Goal: Task Accomplishment & Management: Use online tool/utility

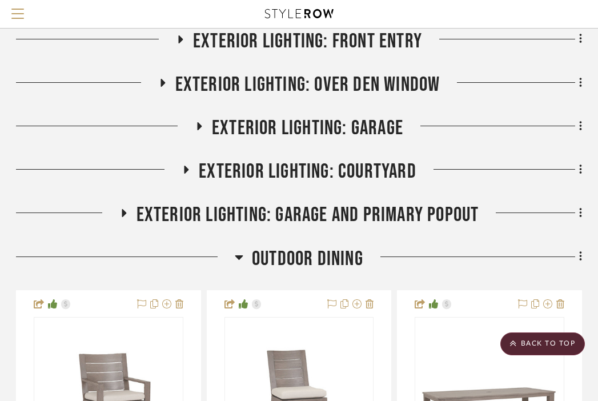
scroll to position [701, 224]
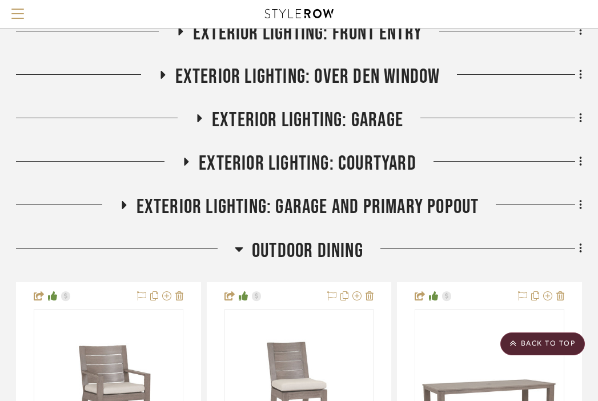
click at [299, 239] on span "Outdoor Dining" at bounding box center [307, 251] width 111 height 25
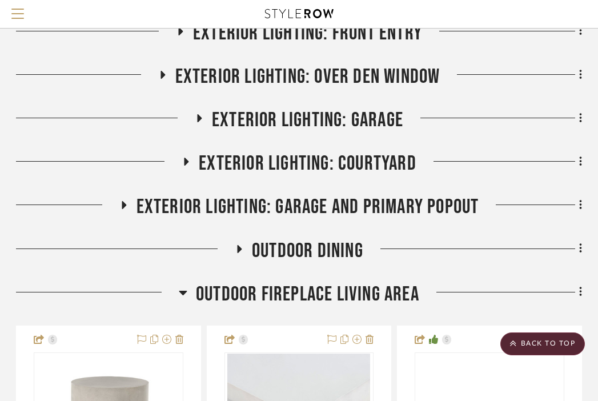
click at [310, 282] on span "Outdoor Fireplace Living Area" at bounding box center [307, 294] width 223 height 25
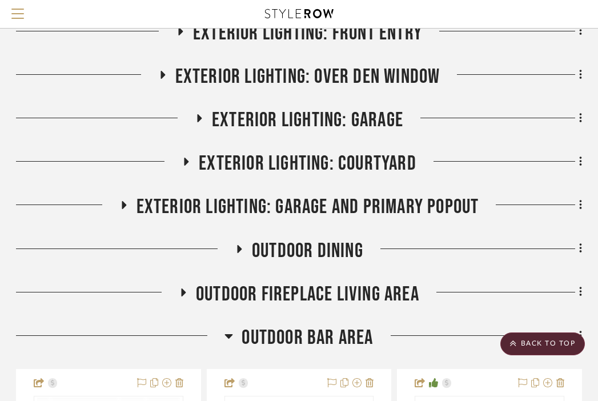
click at [309, 325] on span "Outdoor Bar Area" at bounding box center [306, 337] width 131 height 25
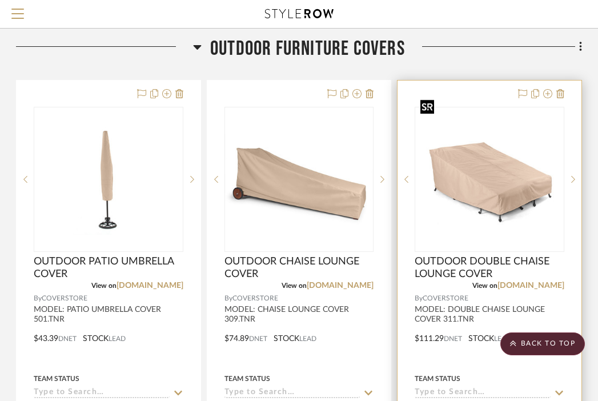
scroll to position [1434, 224]
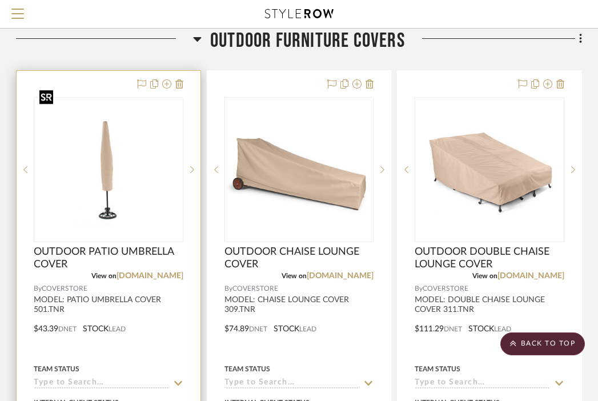
click at [132, 147] on img "0" at bounding box center [108, 169] width 147 height 111
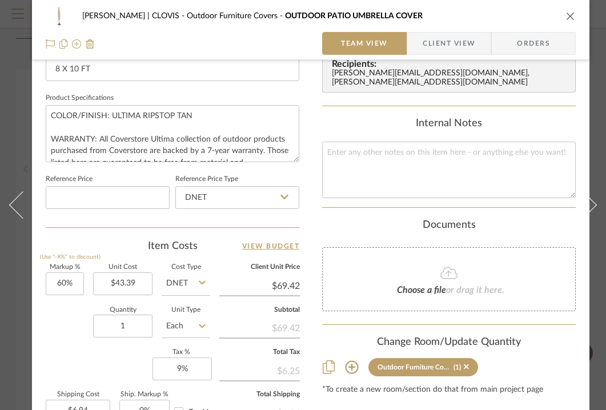
scroll to position [513, 0]
click at [64, 282] on input "60" at bounding box center [65, 283] width 38 height 23
type input "15%"
click at [57, 340] on div "Quantity 1 Unit Type Each" at bounding box center [128, 327] width 164 height 41
type input "$49.90"
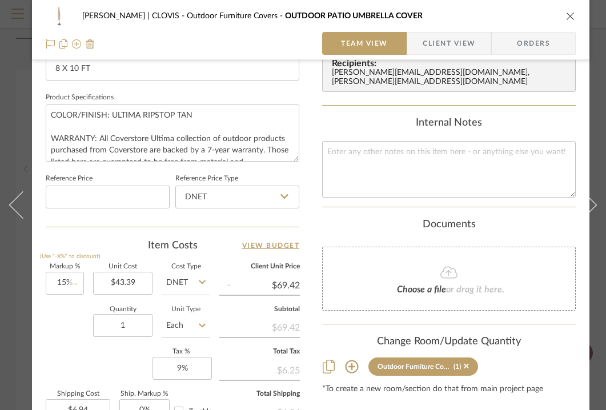
type input "$4.99"
click at [570, 15] on icon "close" at bounding box center [570, 15] width 9 height 9
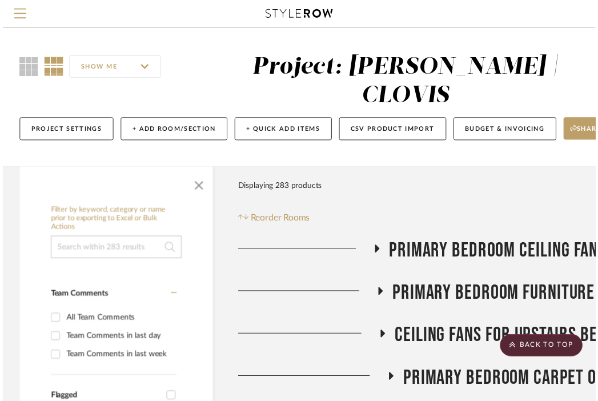
scroll to position [1434, 224]
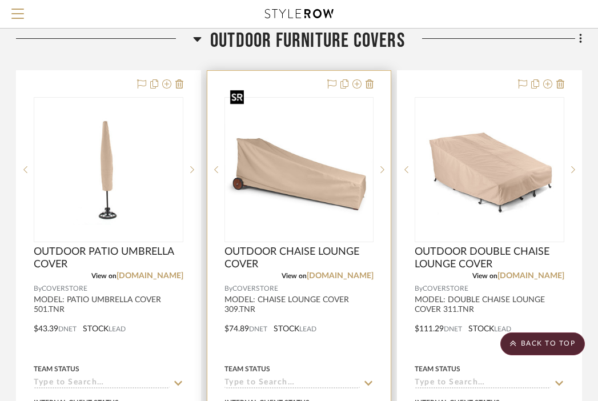
click at [294, 151] on img "0" at bounding box center [298, 169] width 147 height 111
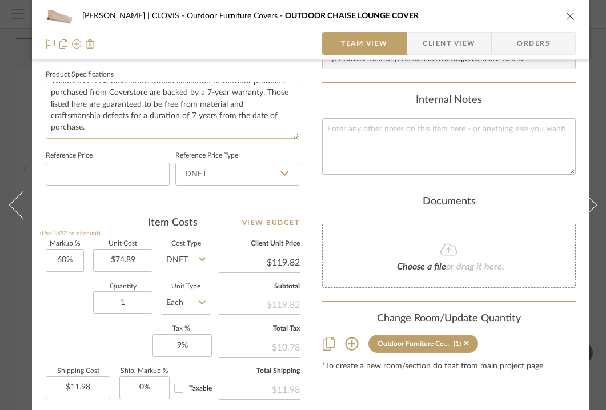
scroll to position [553, 0]
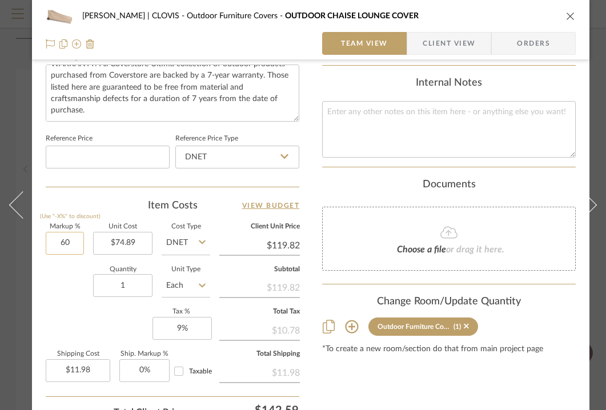
click at [66, 241] on input "60" at bounding box center [65, 243] width 38 height 23
type input "15%"
click at [72, 288] on div "Quantity 1 Unit Type Each" at bounding box center [128, 287] width 164 height 41
type input "$86.12"
type input "$8.61"
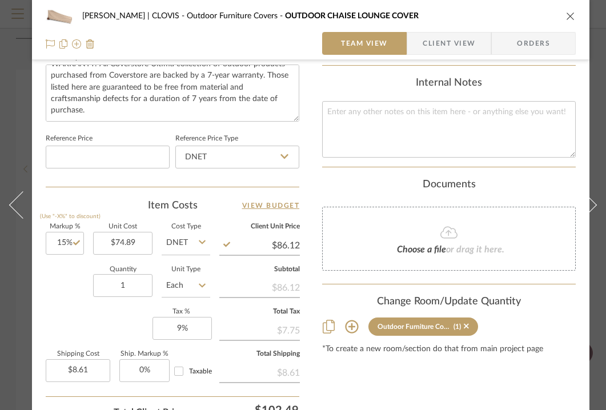
click at [569, 15] on icon "close" at bounding box center [570, 15] width 9 height 9
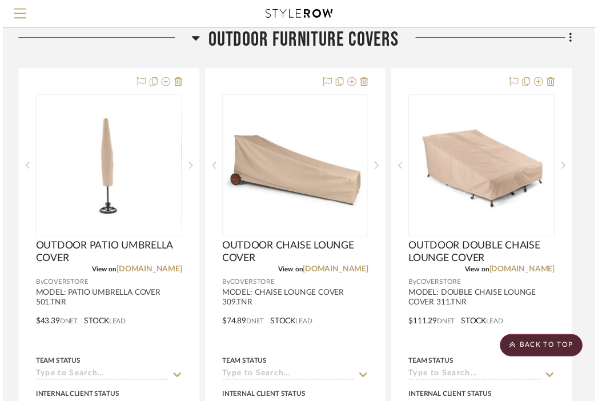
scroll to position [1434, 224]
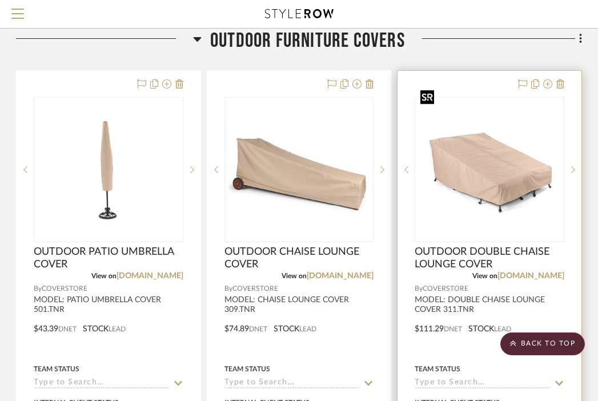
click at [506, 163] on img "0" at bounding box center [489, 169] width 147 height 111
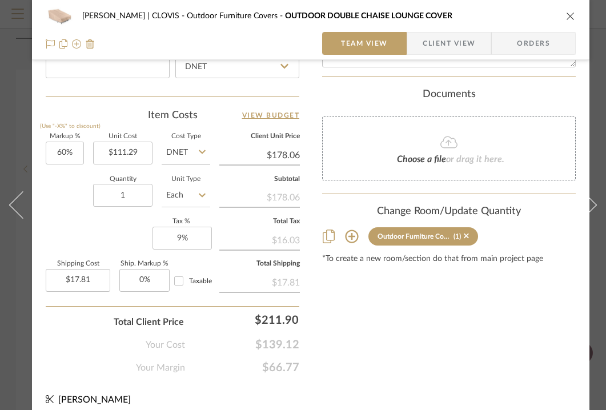
scroll to position [642, 0]
click at [68, 152] on input "60" at bounding box center [65, 153] width 38 height 23
type input "15%"
type input "$127.98"
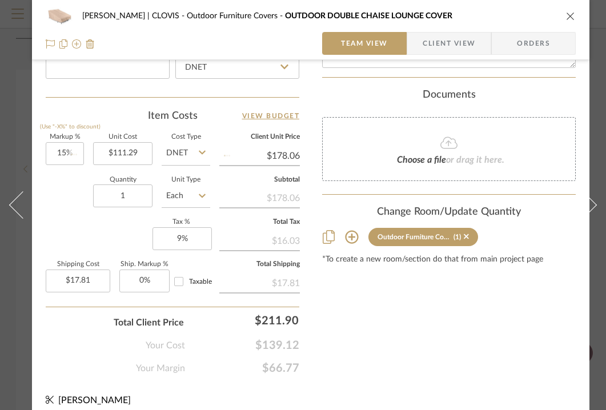
type input "$12.80"
click at [570, 13] on icon "close" at bounding box center [570, 15] width 9 height 9
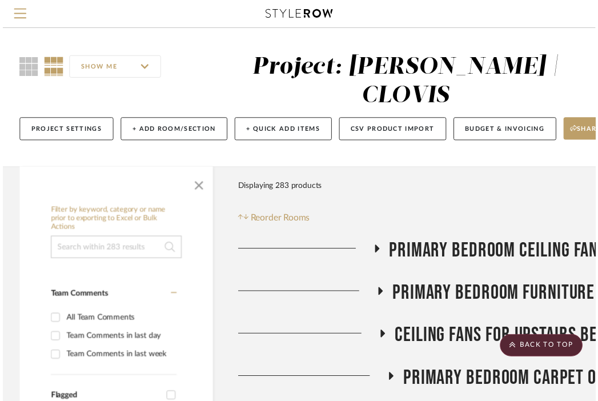
scroll to position [1434, 224]
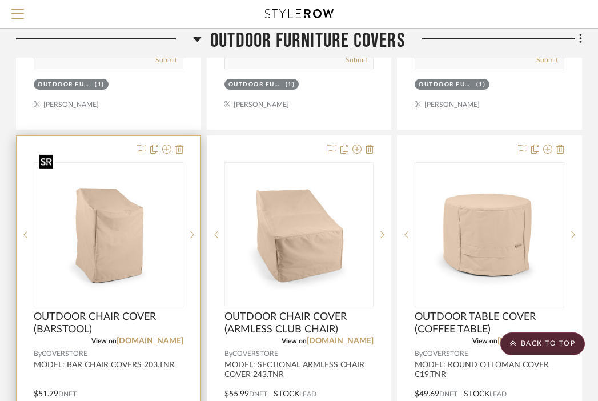
click at [120, 231] on img "0" at bounding box center [108, 234] width 147 height 111
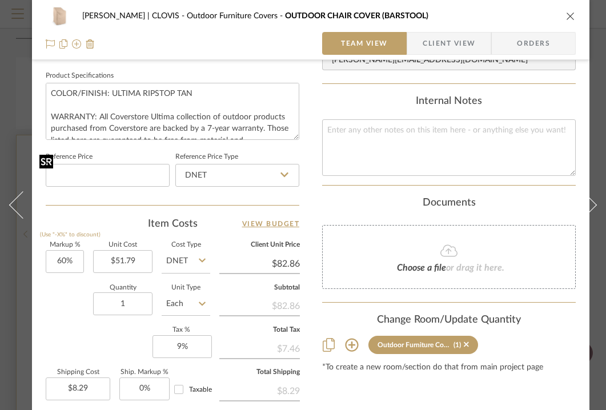
scroll to position [554, 0]
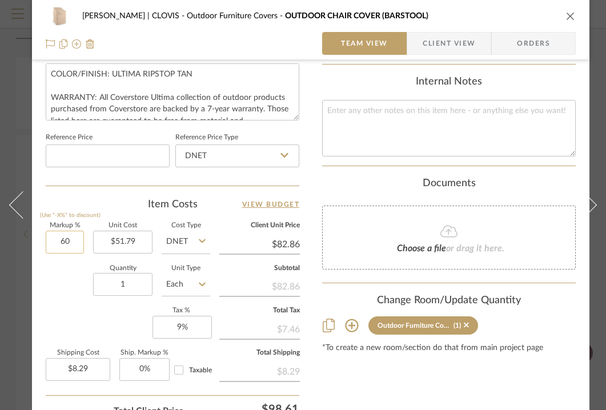
click at [63, 239] on input "60" at bounding box center [65, 242] width 38 height 23
type input "15%"
click at [57, 283] on div "Quantity 1 Unit Type Each" at bounding box center [128, 285] width 164 height 41
type input "$59.56"
type input "$5.96"
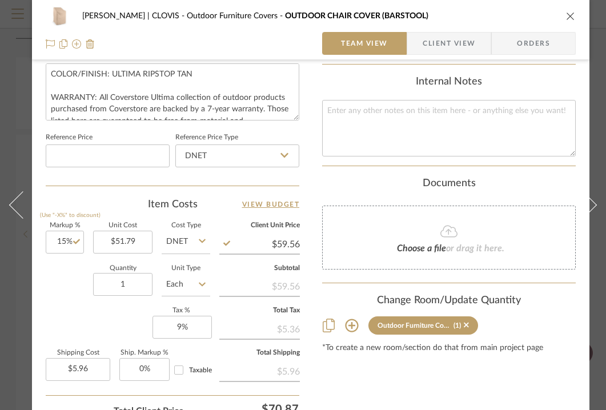
click at [569, 18] on icon "close" at bounding box center [570, 15] width 9 height 9
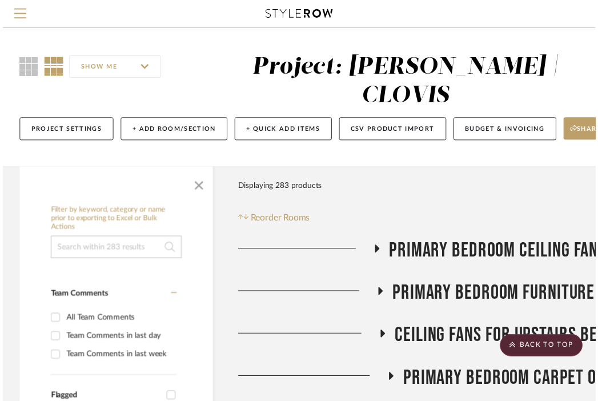
scroll to position [1876, 224]
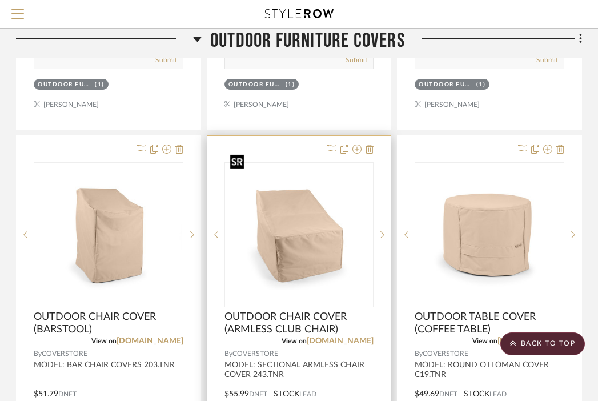
click at [334, 222] on img "0" at bounding box center [298, 234] width 147 height 111
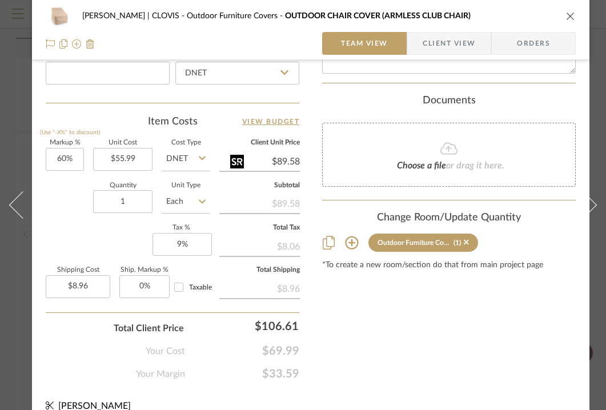
scroll to position [635, 0]
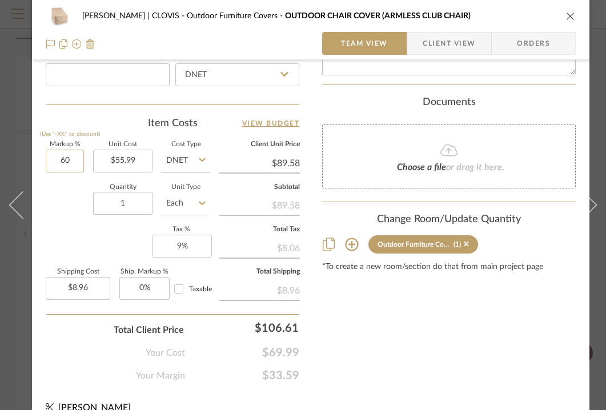
click at [58, 154] on input "60" at bounding box center [65, 161] width 38 height 23
type input "15%"
click at [66, 208] on div "Quantity 1 Unit Type Each" at bounding box center [128, 204] width 164 height 41
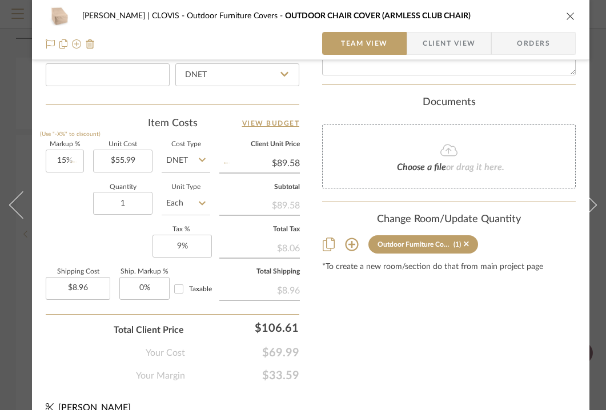
type input "$64.39"
type input "$6.44"
click at [570, 13] on icon "close" at bounding box center [570, 15] width 9 height 9
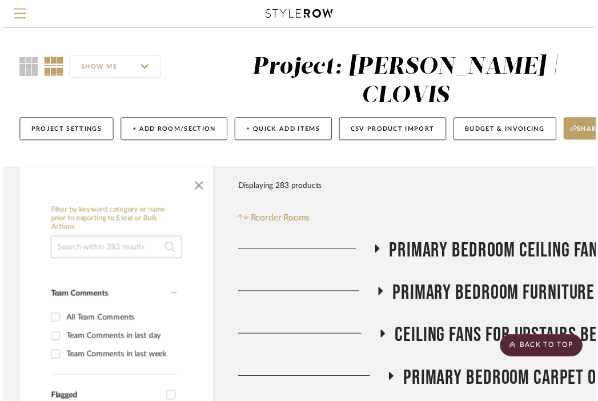
scroll to position [1876, 224]
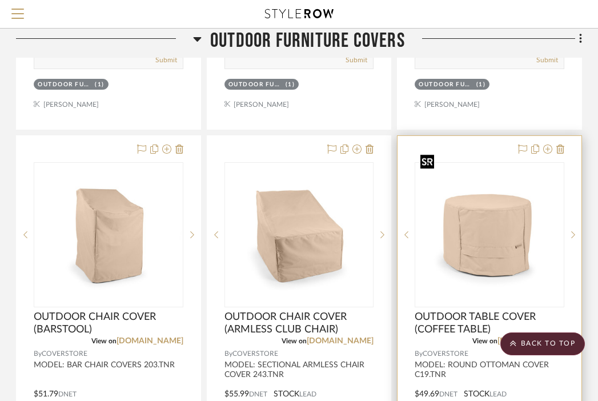
click at [507, 180] on img "0" at bounding box center [489, 234] width 147 height 111
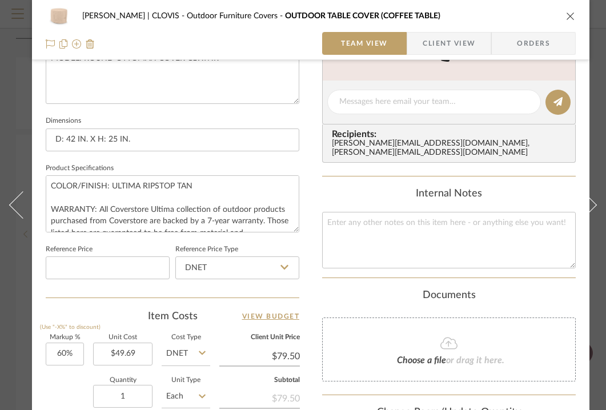
scroll to position [457, 0]
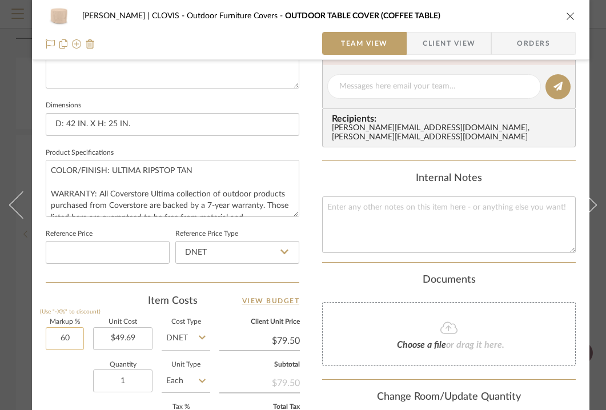
click at [72, 332] on input "60" at bounding box center [65, 338] width 38 height 23
type input "15%"
click at [64, 370] on div "Quantity 1 Unit Type Each" at bounding box center [128, 382] width 164 height 41
type input "$57.14"
type input "$5.71"
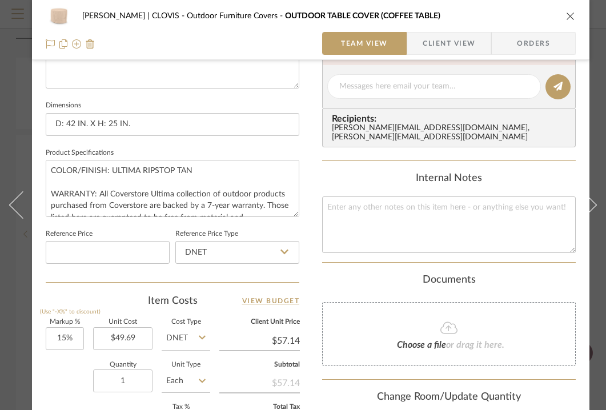
click at [569, 13] on icon "close" at bounding box center [570, 15] width 9 height 9
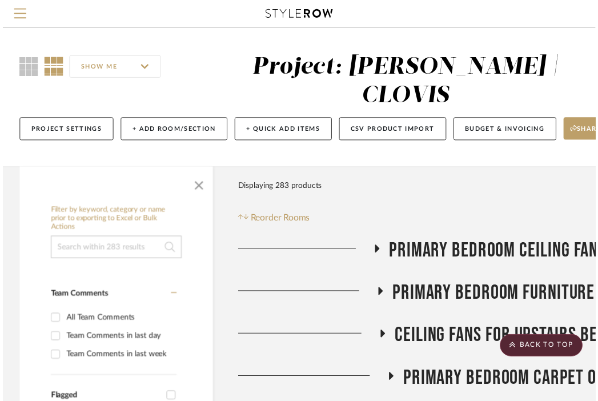
scroll to position [1876, 224]
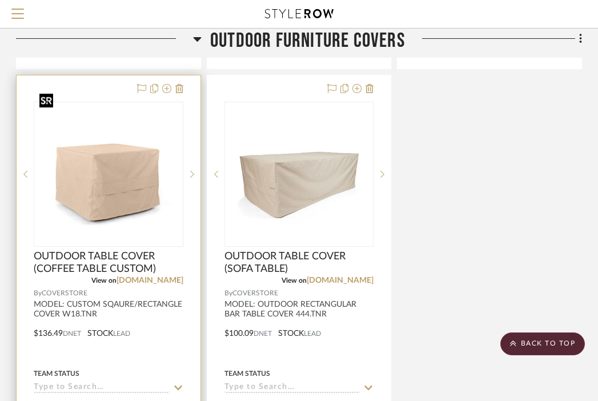
click at [0, 0] on img at bounding box center [0, 0] width 0 height 0
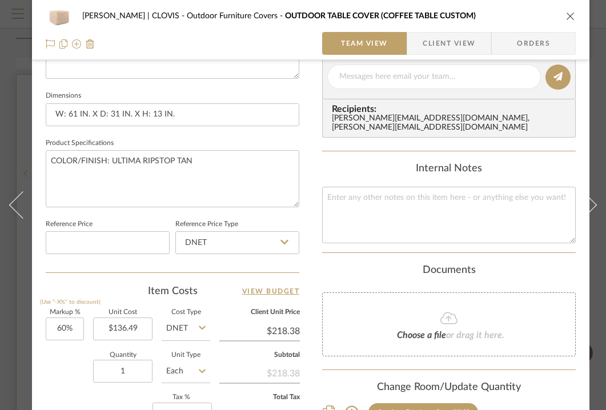
scroll to position [497, 0]
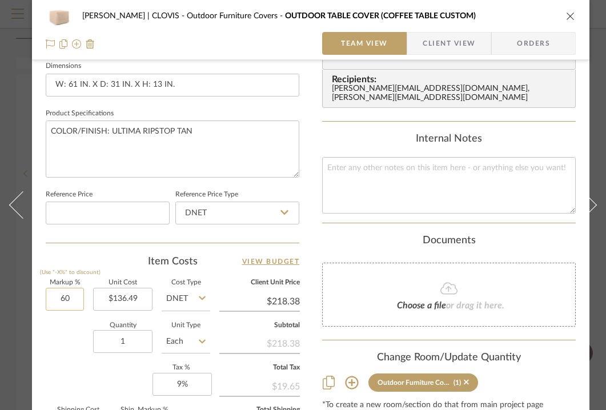
click at [61, 299] on input "60" at bounding box center [65, 299] width 38 height 23
type input "15%"
click at [80, 372] on div "Markup % (Use "-X%" to discount) 15% Unit Cost $136.49 Cost Type DNET Client Un…" at bounding box center [172, 363] width 253 height 167
type input "$156.96"
type input "$15.70"
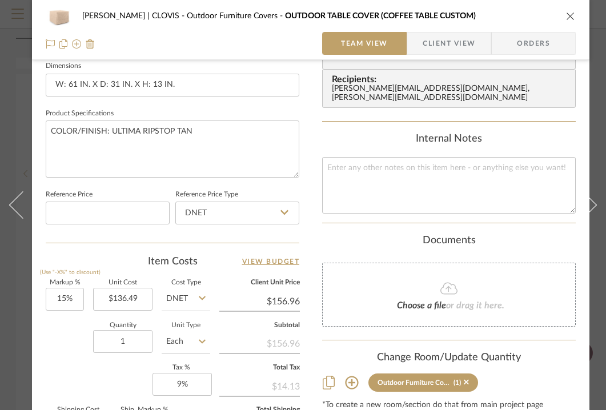
click at [573, 17] on icon "close" at bounding box center [570, 15] width 9 height 9
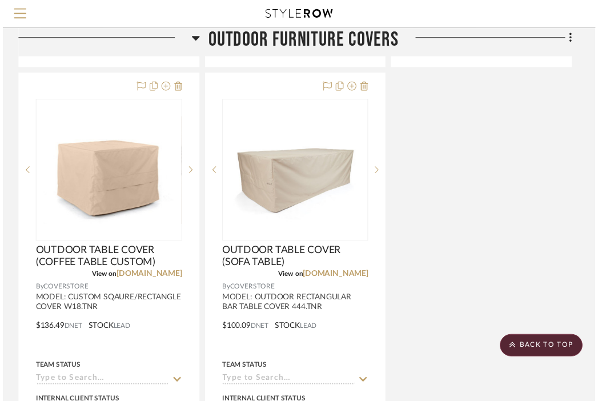
scroll to position [2443, 224]
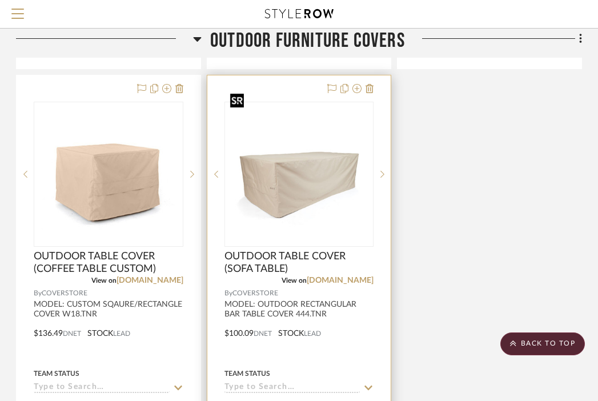
click at [315, 172] on img "0" at bounding box center [298, 174] width 147 height 111
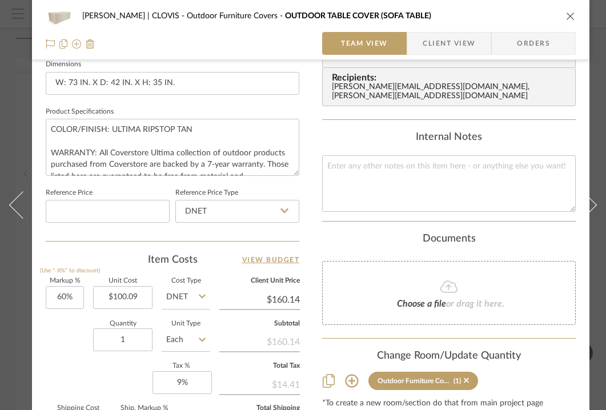
scroll to position [502, 0]
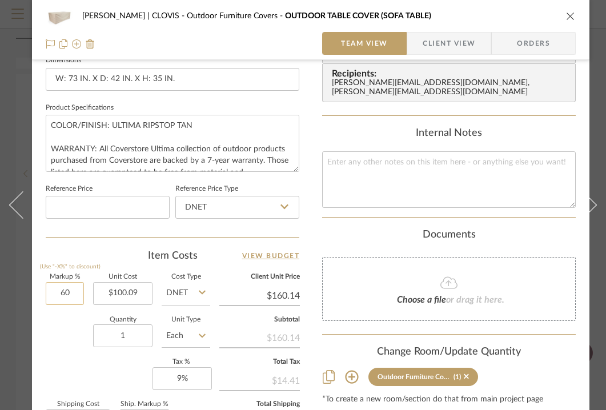
click at [66, 295] on input "60" at bounding box center [65, 293] width 38 height 23
type input "15%"
click at [70, 345] on div "Quantity 1 Unit Type Each" at bounding box center [128, 337] width 164 height 41
type input "$115.10"
type input "$11.51"
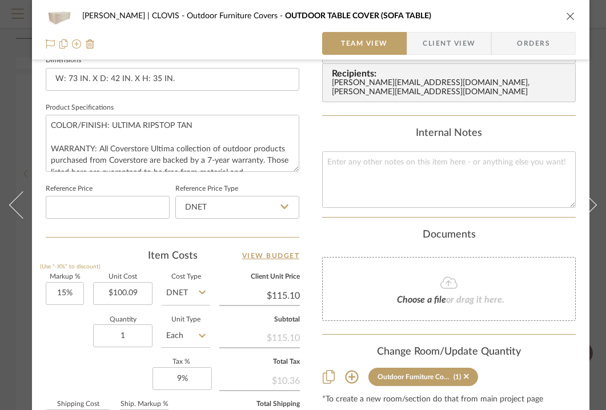
click at [570, 15] on icon "close" at bounding box center [570, 15] width 9 height 9
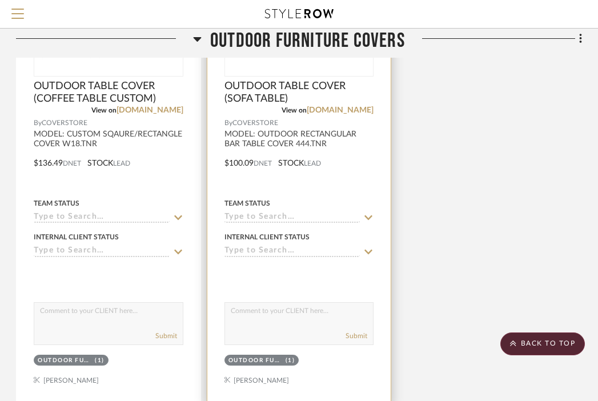
scroll to position [2655, 224]
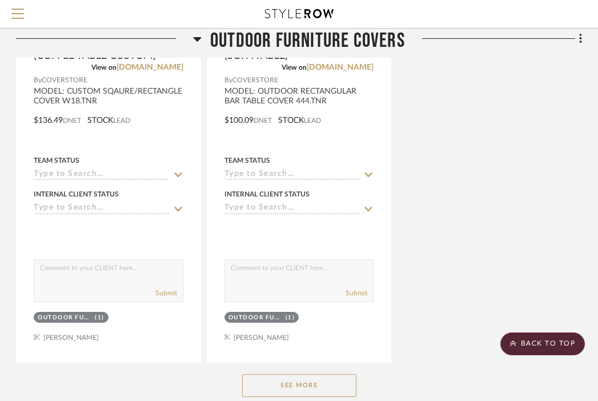
click at [333, 374] on button "See More" at bounding box center [299, 385] width 114 height 23
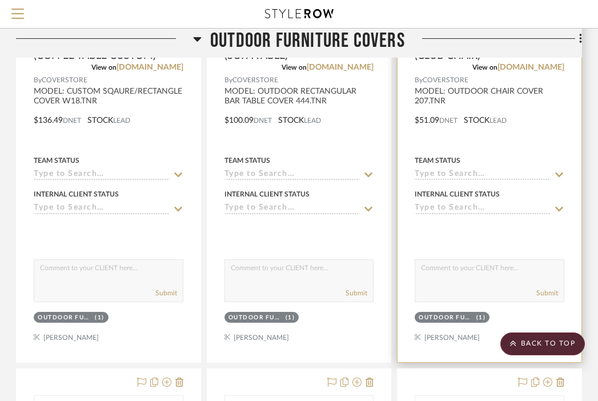
click at [469, 112] on div at bounding box center [489, 111] width 184 height 499
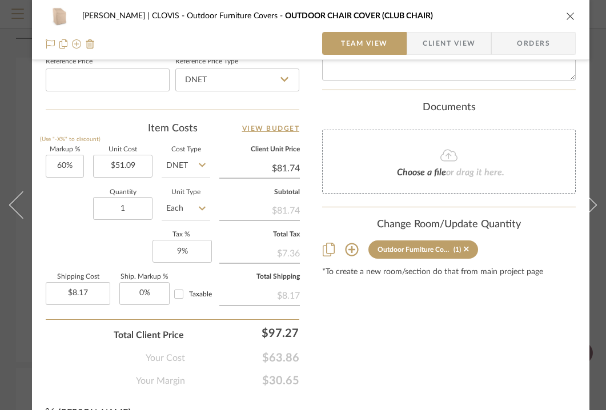
scroll to position [630, 0]
click at [70, 170] on input "60" at bounding box center [65, 165] width 38 height 23
type input "15%"
click at [52, 233] on div "Markup % (Use "-X%" to discount) 15% Unit Cost $51.09 Cost Type DNET Client Uni…" at bounding box center [172, 229] width 253 height 167
type input "$58.75"
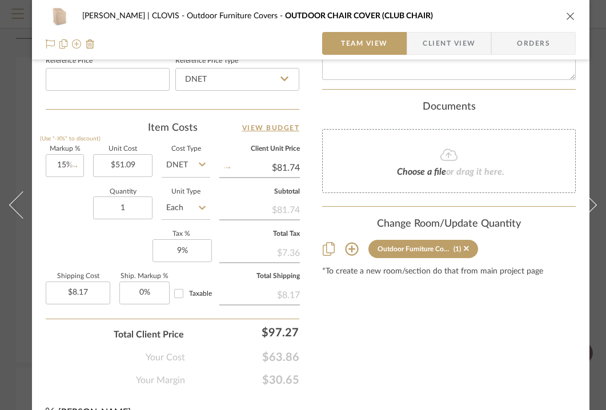
type input "$5.88"
click at [571, 14] on icon "close" at bounding box center [570, 15] width 9 height 9
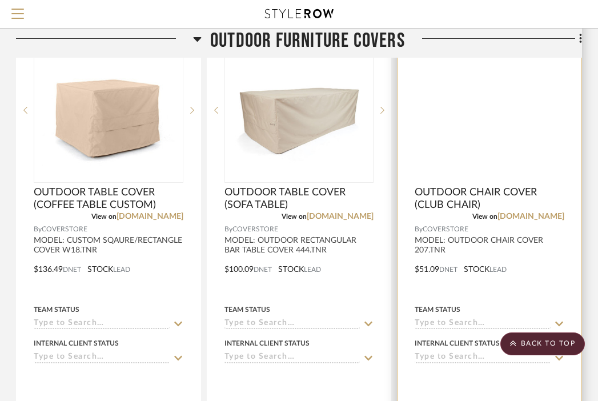
scroll to position [2440, 224]
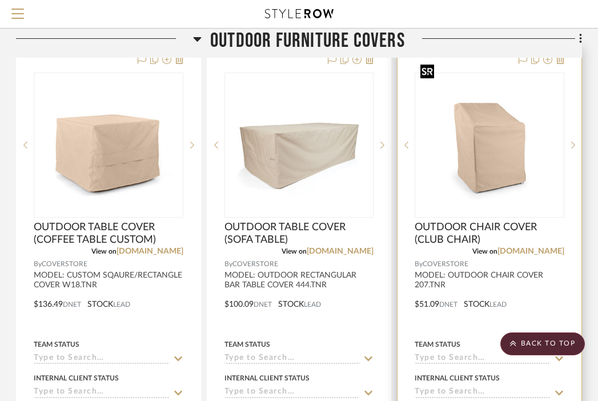
click at [500, 138] on img "0" at bounding box center [489, 145] width 147 height 111
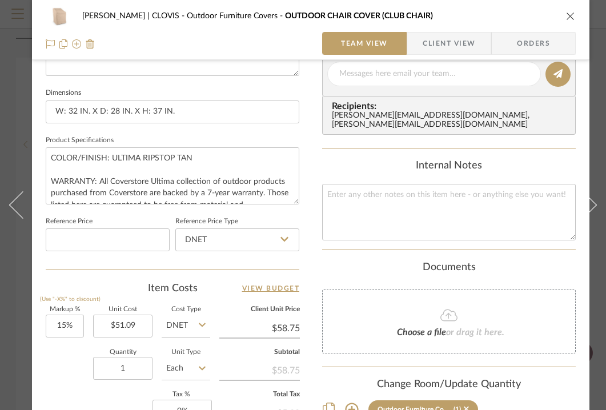
scroll to position [556, 0]
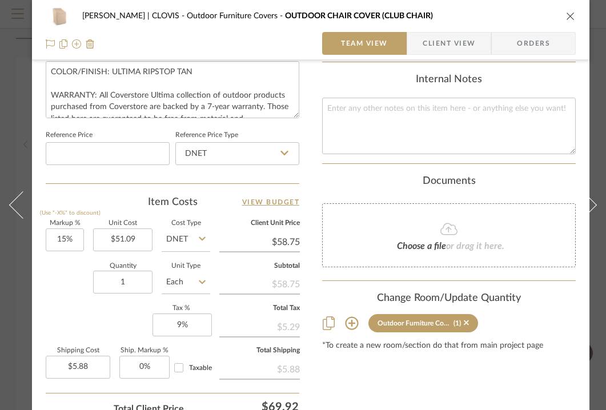
click at [569, 17] on icon "close" at bounding box center [570, 15] width 9 height 9
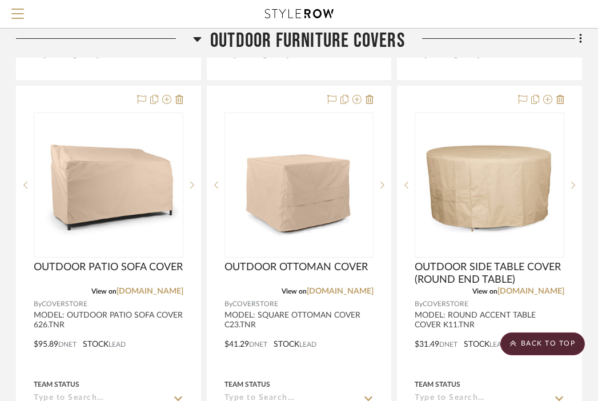
scroll to position [2941, 224]
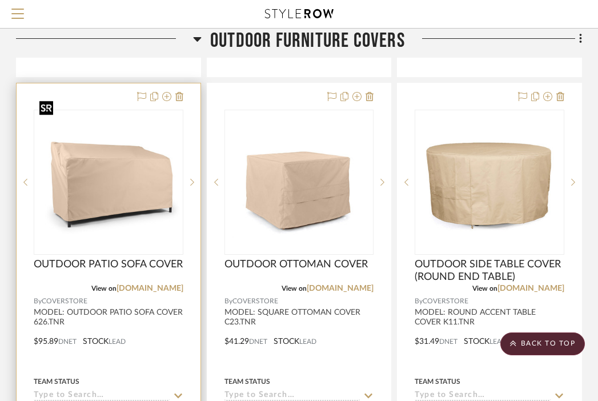
click at [148, 166] on img "0" at bounding box center [108, 182] width 147 height 111
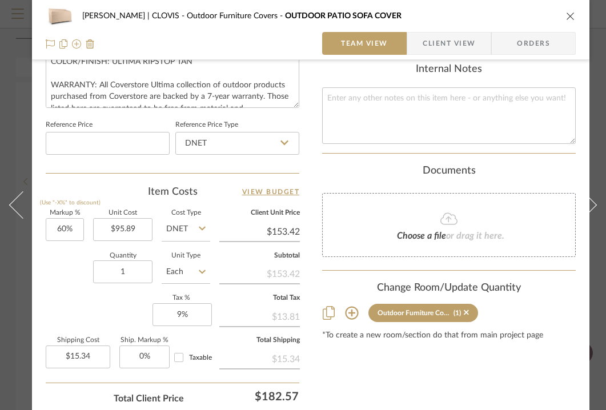
scroll to position [567, 0]
click at [76, 227] on input "60" at bounding box center [65, 228] width 38 height 23
type input "15%"
click at [74, 272] on div "Quantity 1 Unit Type Each" at bounding box center [128, 272] width 164 height 41
type input "$110.27"
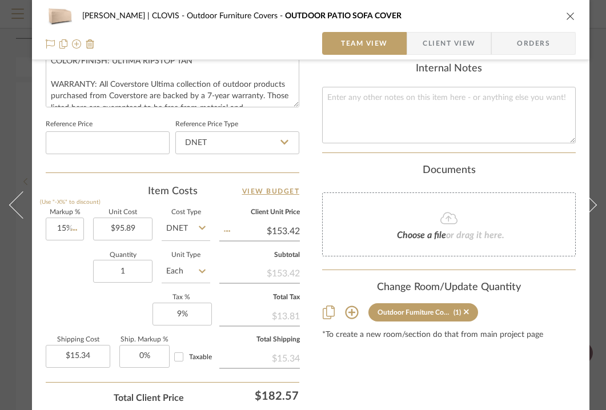
type input "$11.03"
click at [570, 18] on icon "close" at bounding box center [570, 15] width 9 height 9
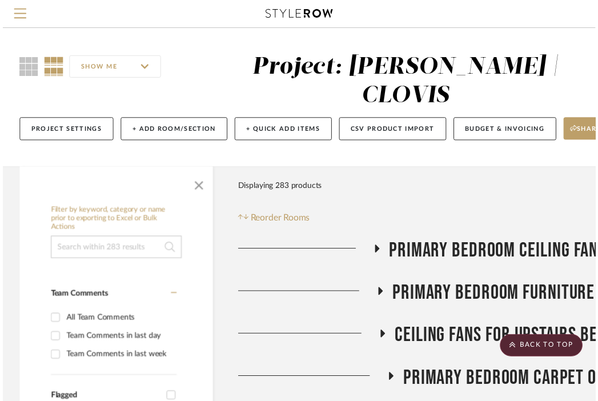
scroll to position [2941, 224]
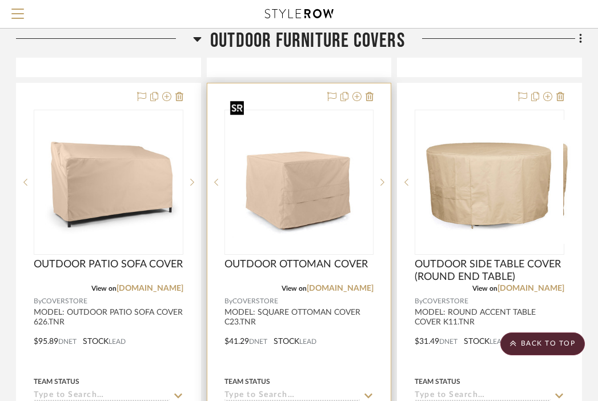
click at [269, 157] on img "0" at bounding box center [298, 182] width 147 height 111
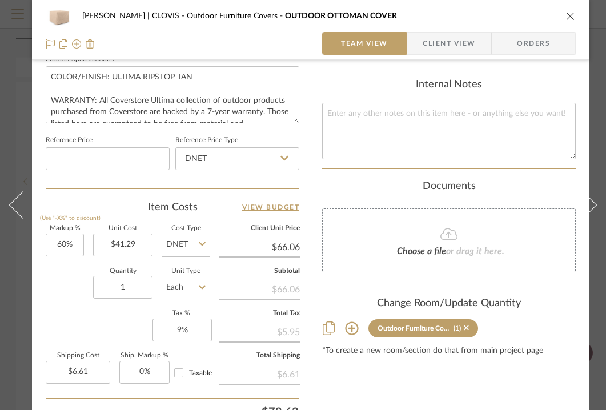
scroll to position [557, 0]
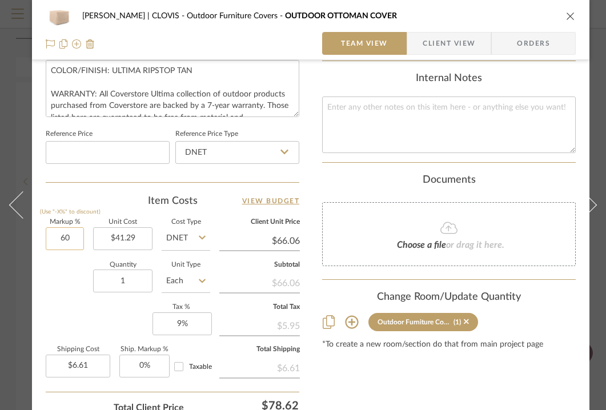
click at [68, 240] on input "60" at bounding box center [65, 238] width 38 height 23
type input "15%"
click at [80, 285] on div "Quantity 1 Unit Type Each" at bounding box center [128, 282] width 164 height 41
type input "$47.48"
type input "$4.75"
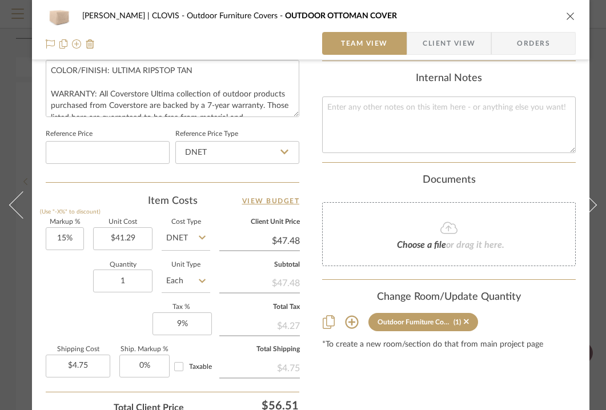
click at [566, 15] on icon "close" at bounding box center [570, 15] width 9 height 9
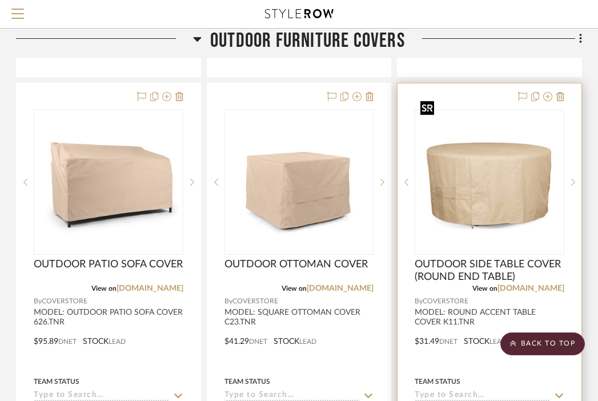
click at [499, 155] on img "0" at bounding box center [489, 182] width 147 height 111
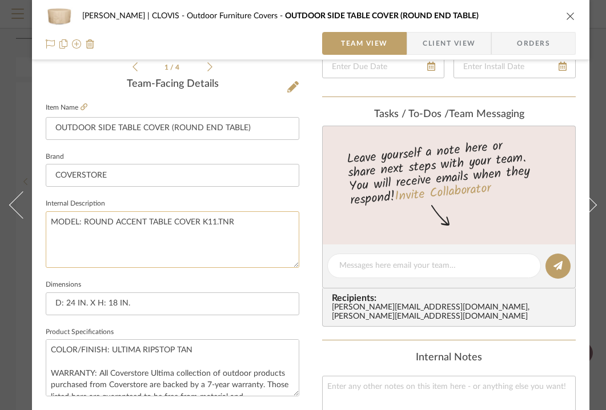
scroll to position [532, 0]
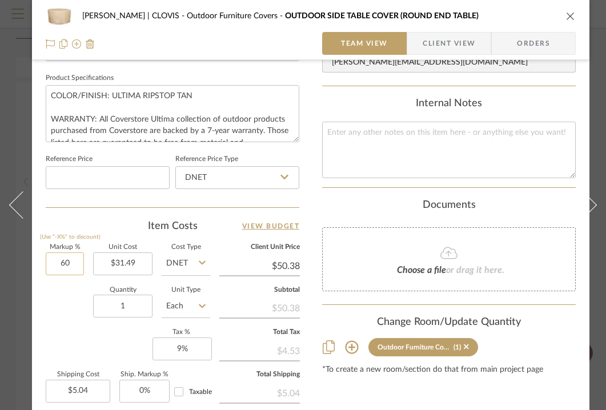
click at [51, 264] on input "60" at bounding box center [65, 263] width 38 height 23
type input "15%"
click at [72, 320] on div "Quantity 1 Unit Type Each" at bounding box center [128, 307] width 164 height 41
type input "$36.21"
type input "$3.62"
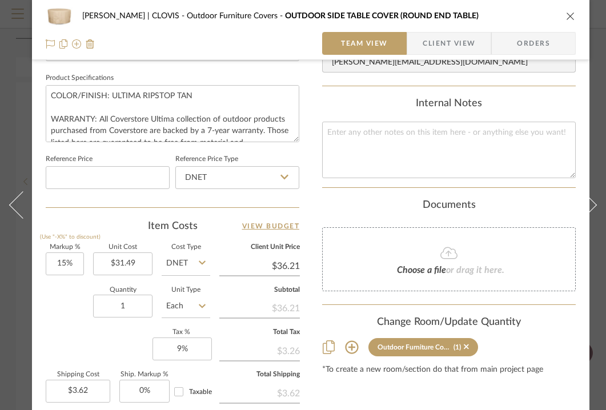
click at [570, 13] on icon "close" at bounding box center [570, 15] width 9 height 9
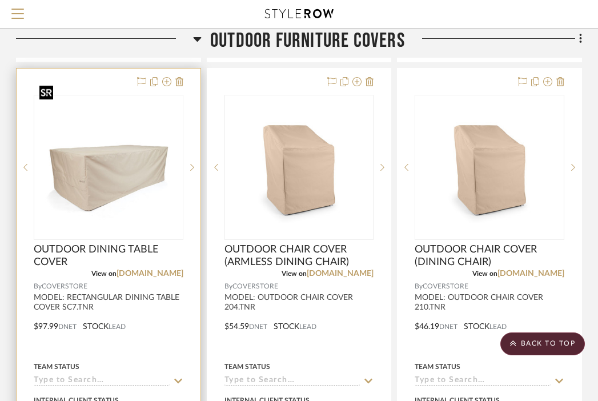
click at [0, 0] on img at bounding box center [0, 0] width 0 height 0
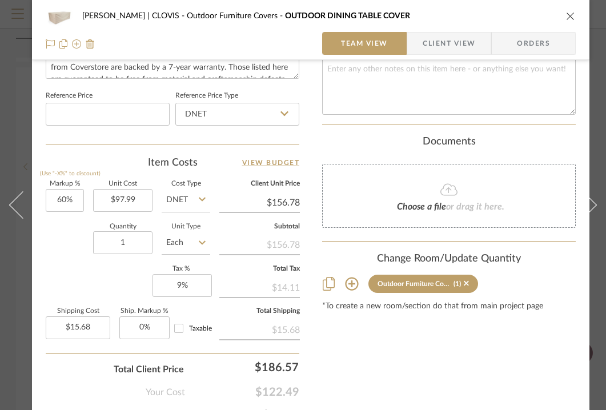
scroll to position [660, 0]
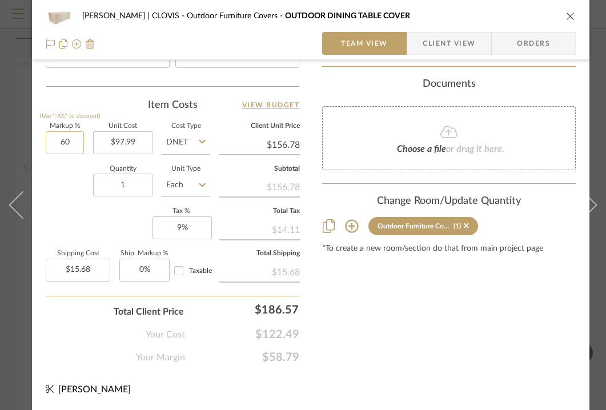
click at [63, 131] on input "60" at bounding box center [65, 142] width 38 height 23
click at [64, 138] on input "60" at bounding box center [65, 142] width 38 height 23
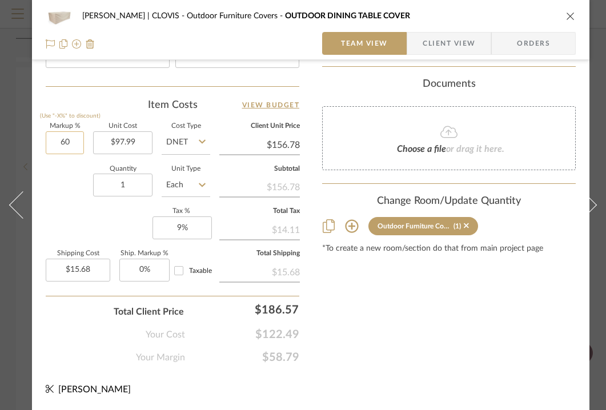
click at [64, 138] on input "60" at bounding box center [65, 142] width 38 height 23
type input "15%"
click at [49, 201] on div "Markup % (Use "-X%" to discount) 15% Unit Cost $97.99 Cost Type DNET Client Uni…" at bounding box center [172, 206] width 253 height 167
type input "$112.69"
type input "$11.27"
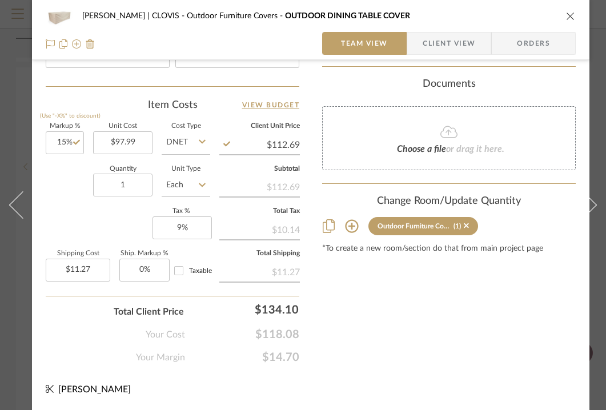
click at [569, 16] on icon "close" at bounding box center [570, 15] width 9 height 9
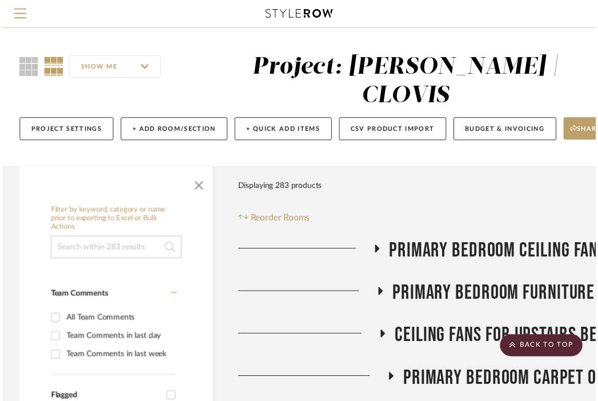
scroll to position [3462, 224]
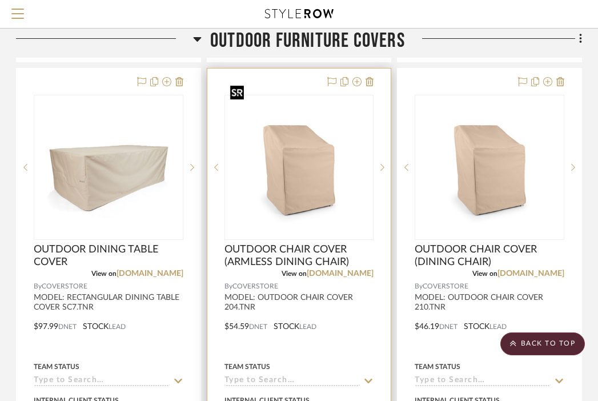
click at [332, 161] on img "0" at bounding box center [298, 167] width 147 height 111
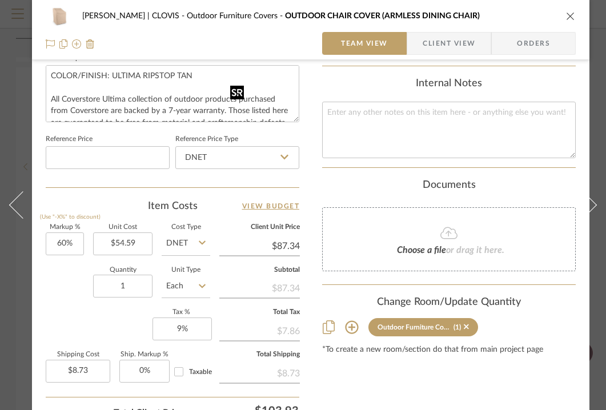
scroll to position [553, 0]
click at [64, 244] on input "60" at bounding box center [65, 243] width 38 height 23
type input "15%"
click at [63, 310] on div "Markup % (Use "-X%" to discount) 15% Unit Cost $54.59 Cost Type DNET Client Uni…" at bounding box center [172, 307] width 253 height 167
type input "$62.78"
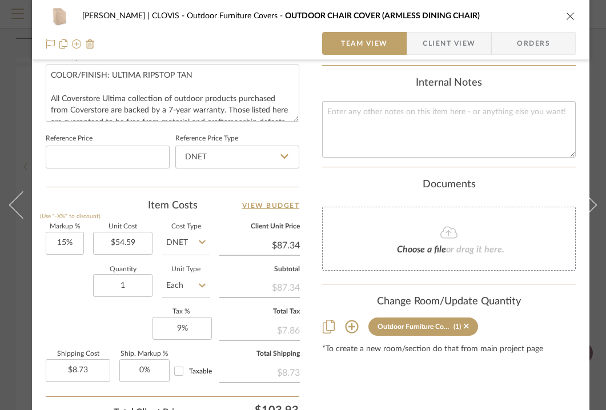
type input "$6.28"
click at [569, 17] on icon "close" at bounding box center [570, 15] width 9 height 9
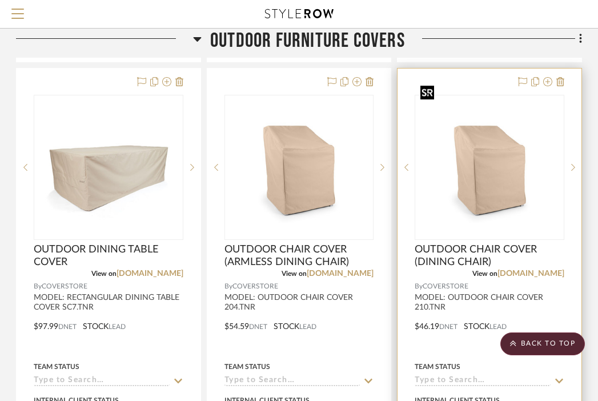
click at [503, 148] on img "0" at bounding box center [489, 167] width 147 height 111
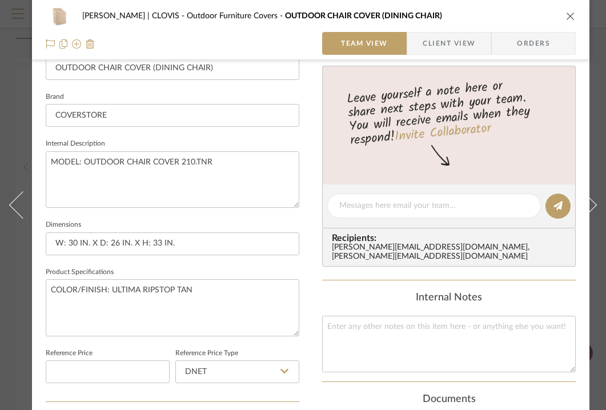
scroll to position [501, 0]
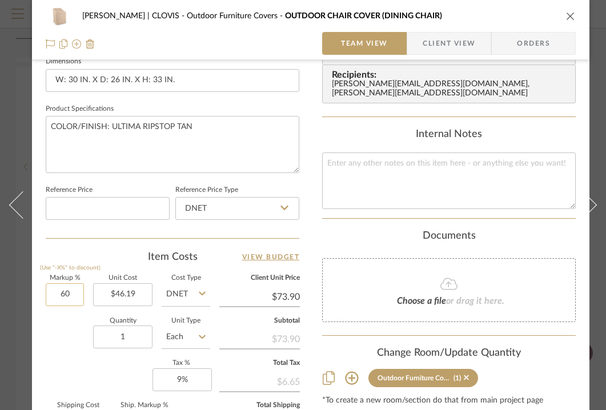
click at [63, 294] on input "60" at bounding box center [65, 294] width 38 height 23
type input "15%"
click at [64, 355] on div "Quantity 1 Unit Type Each" at bounding box center [128, 338] width 164 height 41
type input "$53.12"
type input "$5.31"
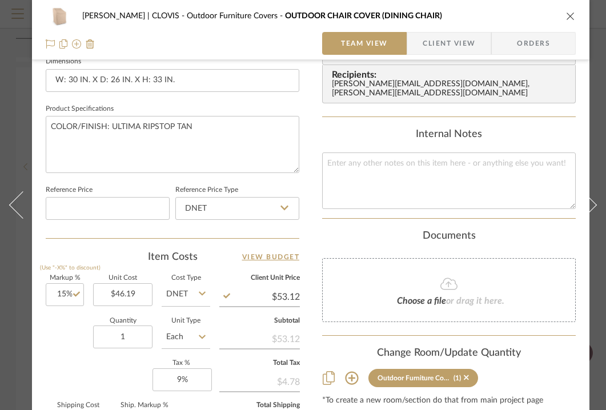
click at [573, 14] on icon "close" at bounding box center [570, 15] width 9 height 9
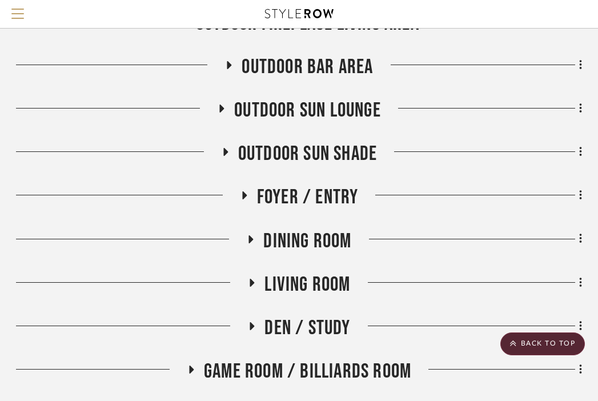
scroll to position [1112, 224]
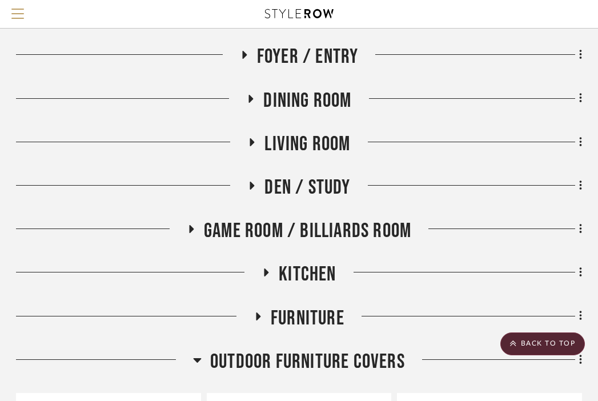
click at [352, 349] on span "Outdoor Furniture Covers" at bounding box center [307, 361] width 195 height 25
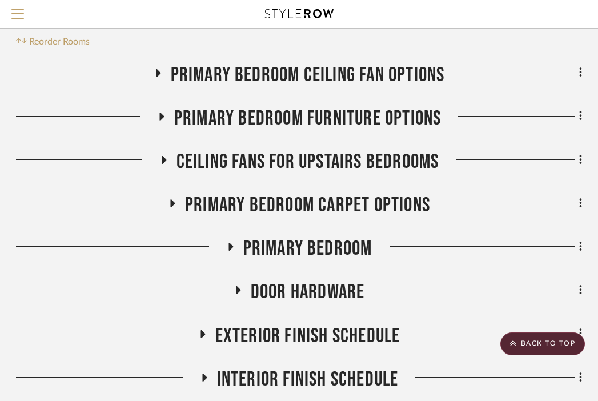
scroll to position [0, 224]
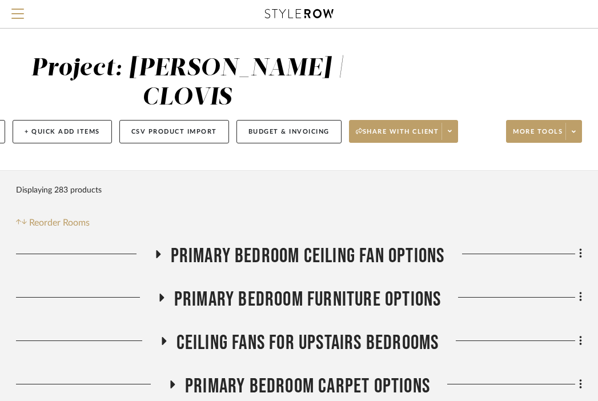
click at [352, 244] on span "Primary Bedroom Ceiling Fan Options" at bounding box center [308, 256] width 274 height 25
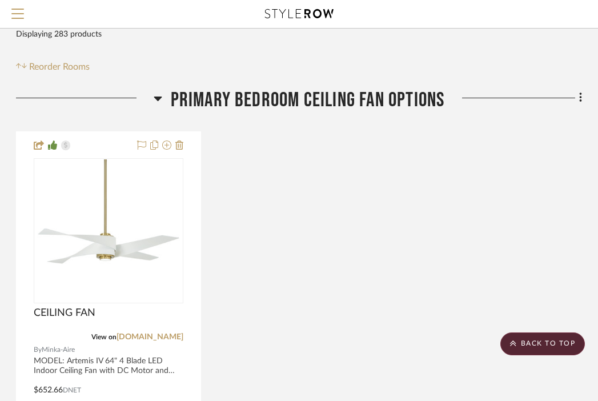
scroll to position [163, 224]
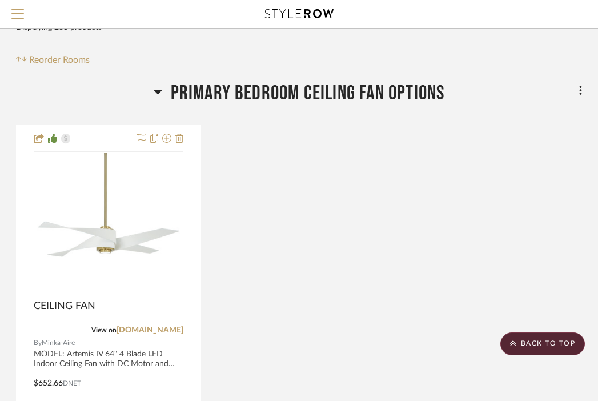
click at [363, 81] on span "Primary Bedroom Ceiling Fan Options" at bounding box center [308, 93] width 274 height 25
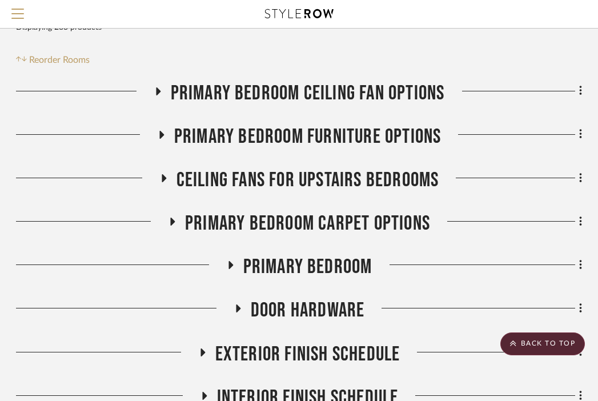
click at [312, 124] on span "Primary Bedroom furniture Options" at bounding box center [307, 136] width 267 height 25
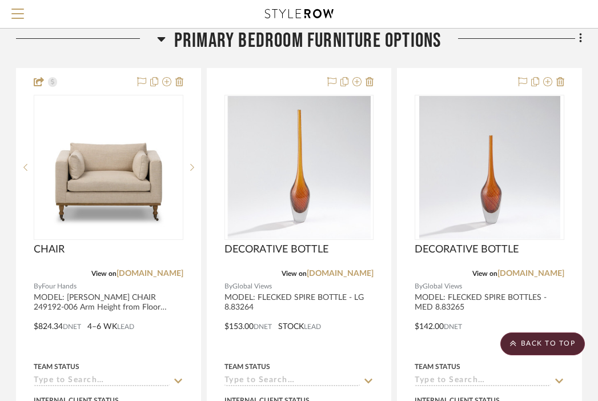
scroll to position [266, 224]
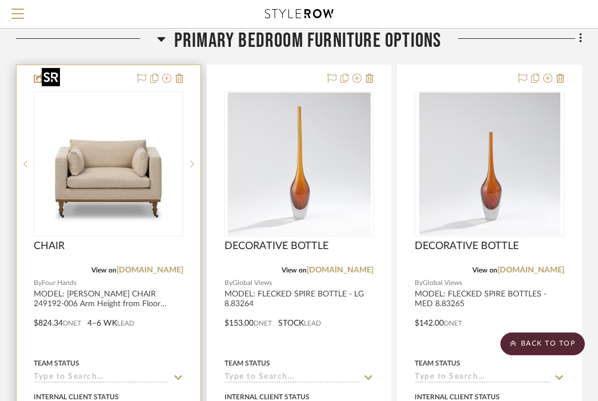
click at [144, 153] on img "0" at bounding box center [108, 163] width 143 height 143
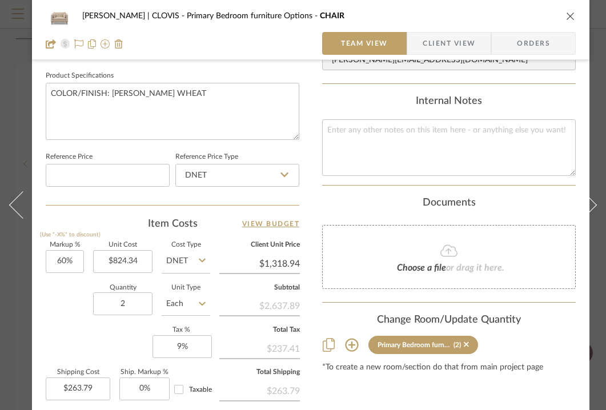
scroll to position [560, 0]
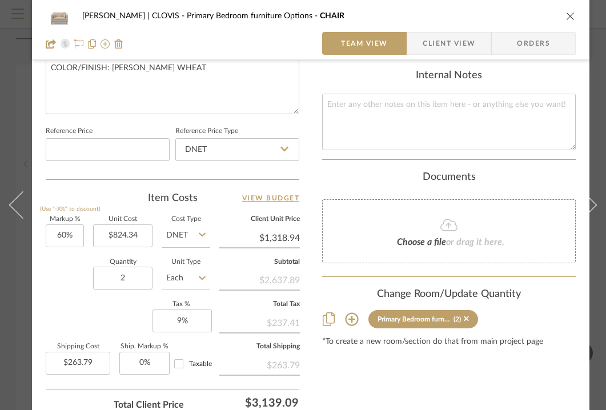
click at [573, 14] on icon "close" at bounding box center [570, 15] width 9 height 9
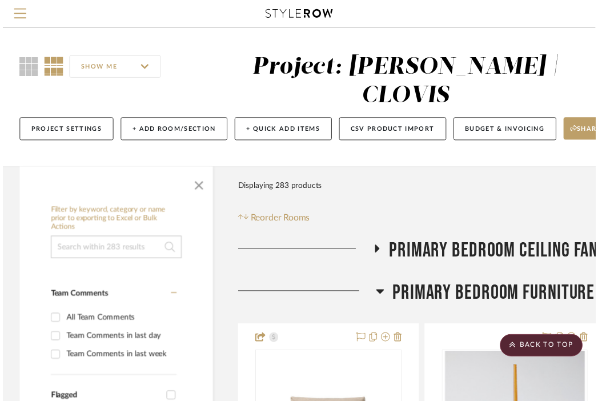
scroll to position [266, 224]
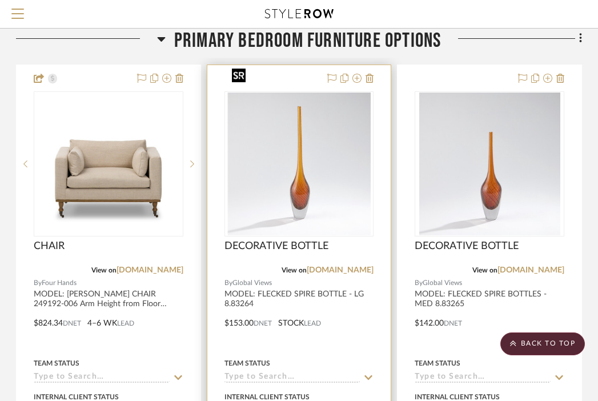
click at [319, 160] on img "0" at bounding box center [298, 163] width 143 height 143
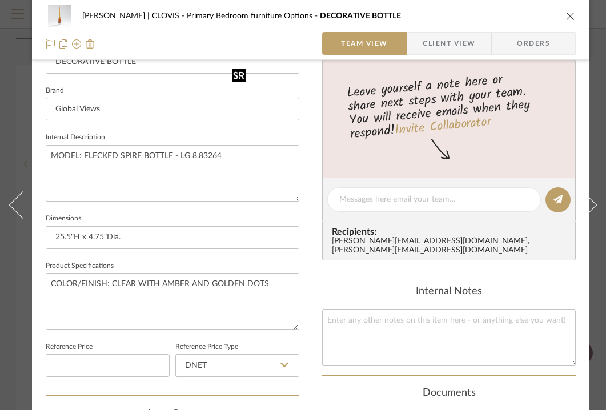
scroll to position [473, 0]
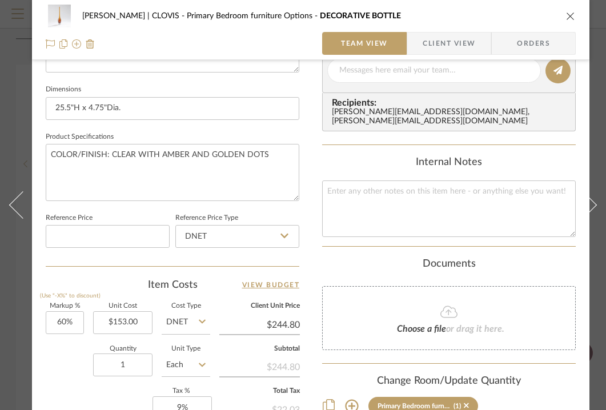
click at [570, 11] on icon "close" at bounding box center [570, 15] width 9 height 9
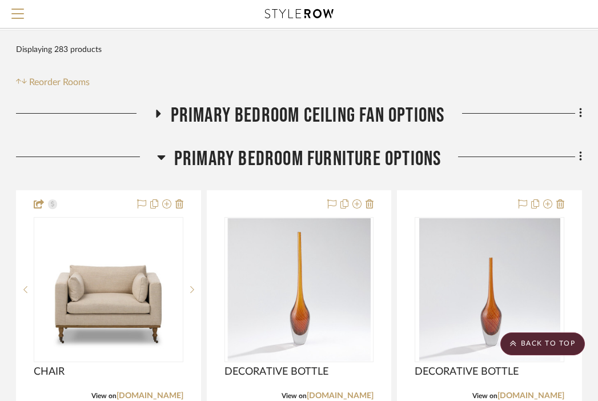
scroll to position [0, 224]
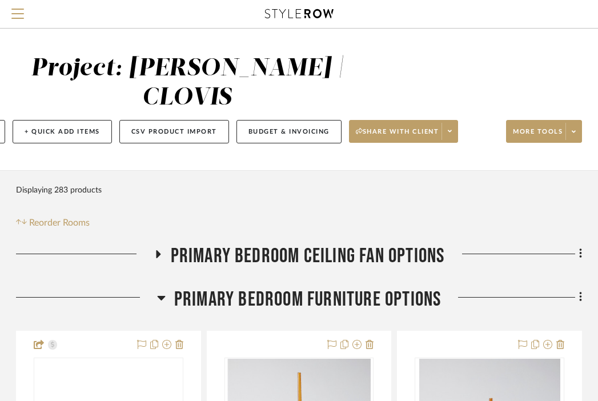
click at [377, 287] on span "Primary Bedroom furniture Options" at bounding box center [307, 299] width 267 height 25
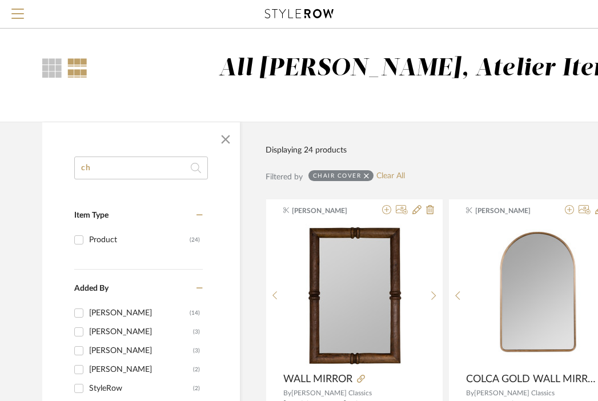
type input "c"
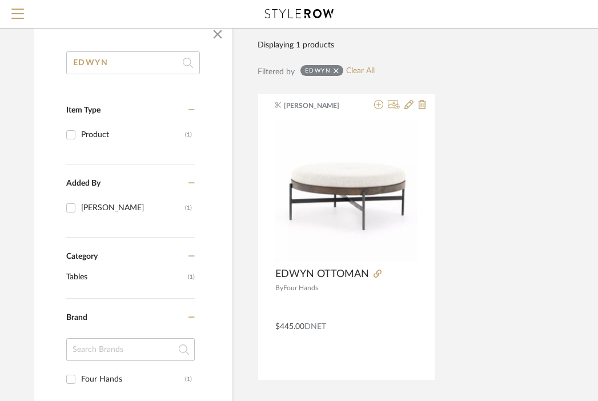
scroll to position [107, 8]
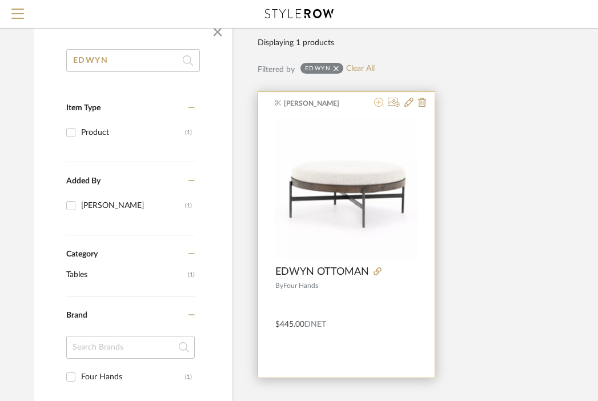
click at [378, 102] on icon at bounding box center [378, 102] width 9 height 9
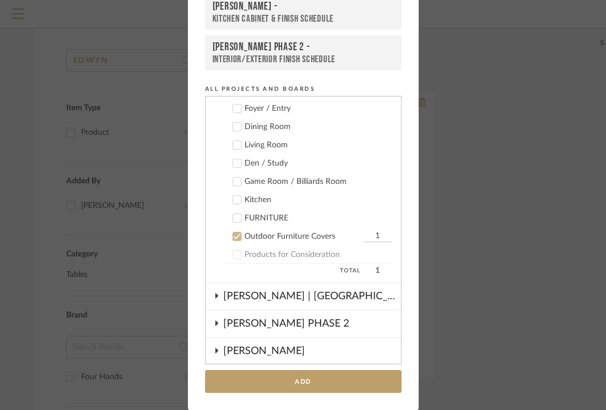
scroll to position [590, 0]
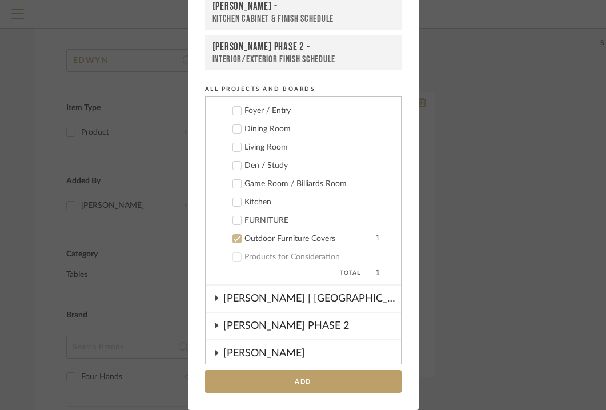
click at [267, 223] on div "FURNITURE" at bounding box center [317, 221] width 147 height 10
click at [267, 236] on div "Outdoor Furniture Covers" at bounding box center [302, 239] width 116 height 10
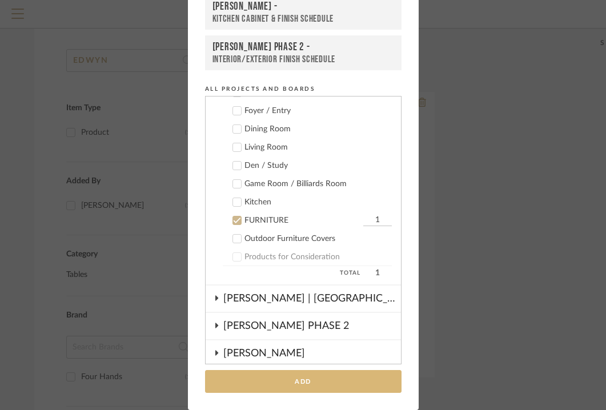
click at [292, 380] on button "Add" at bounding box center [303, 381] width 196 height 23
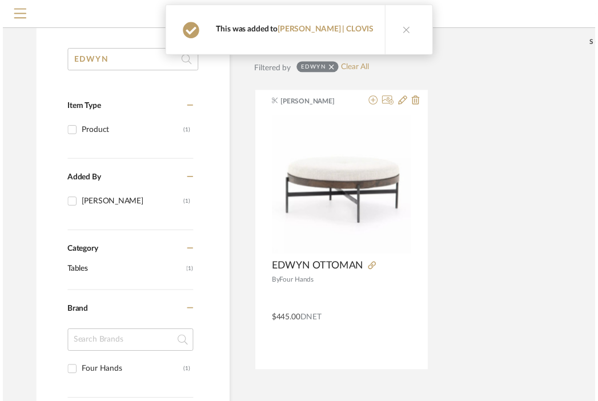
scroll to position [107, 8]
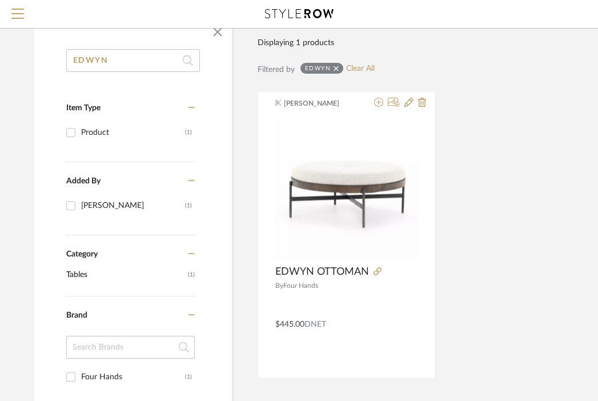
click at [107, 58] on input "EDWYN" at bounding box center [133, 60] width 134 height 23
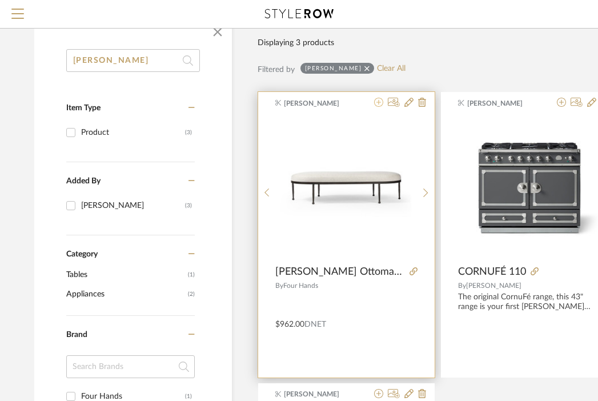
type input "[PERSON_NAME]"
click at [378, 103] on icon at bounding box center [378, 102] width 9 height 9
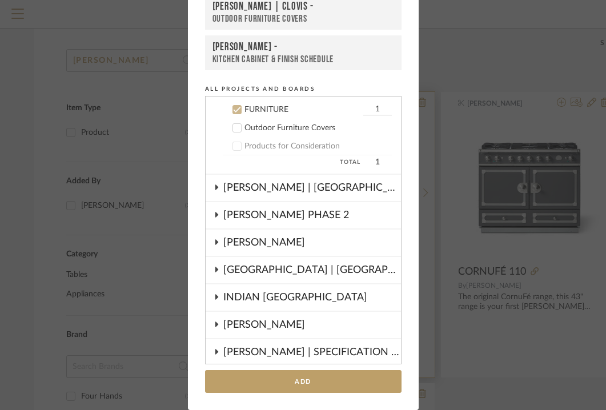
scroll to position [704, 0]
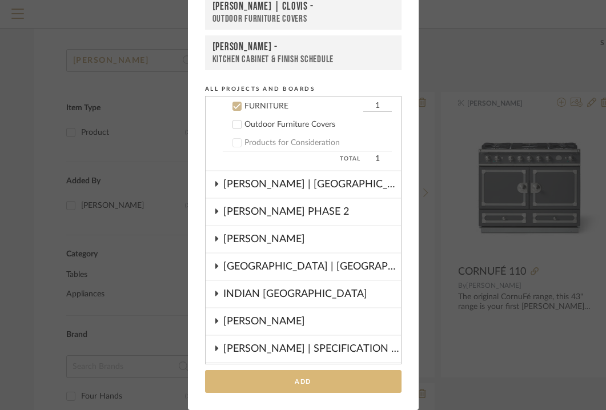
click at [311, 380] on button "Add" at bounding box center [303, 381] width 196 height 23
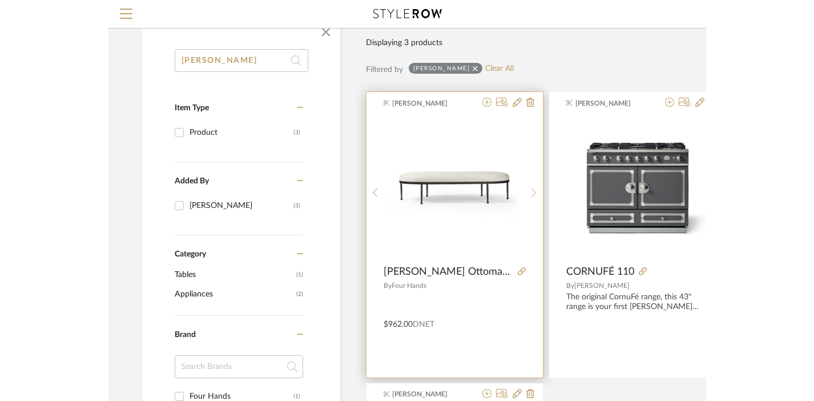
scroll to position [0, 8]
